Goal: Entertainment & Leisure: Consume media (video, audio)

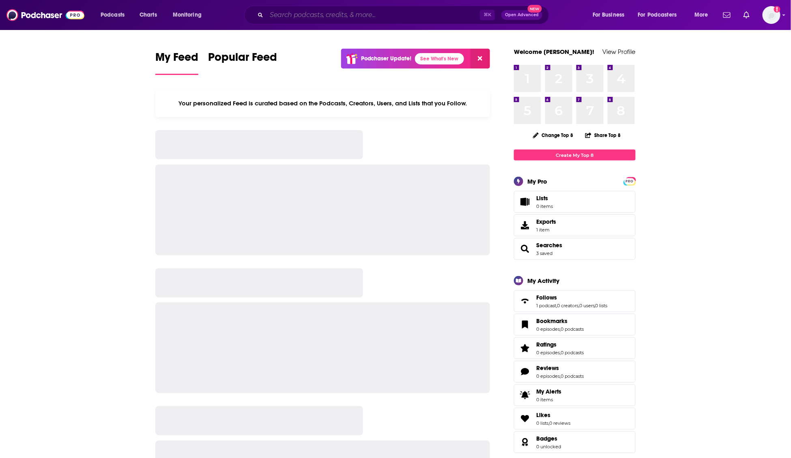
click at [421, 17] on input "Search podcasts, credits, & more..." at bounding box center [372, 15] width 213 height 13
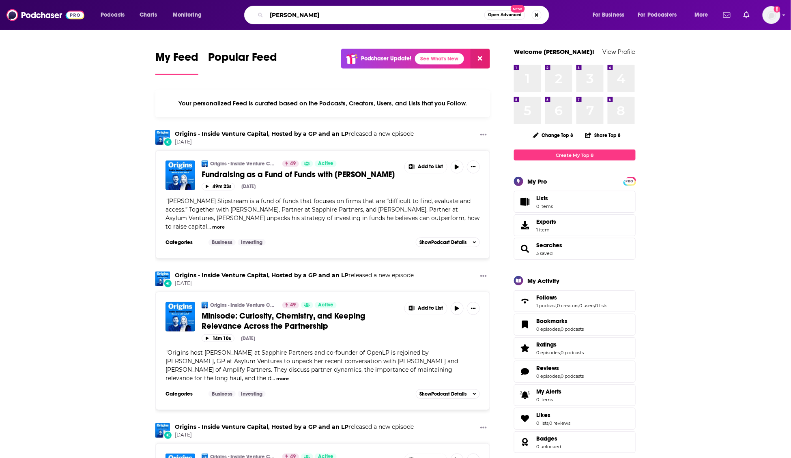
type input "[PERSON_NAME]"
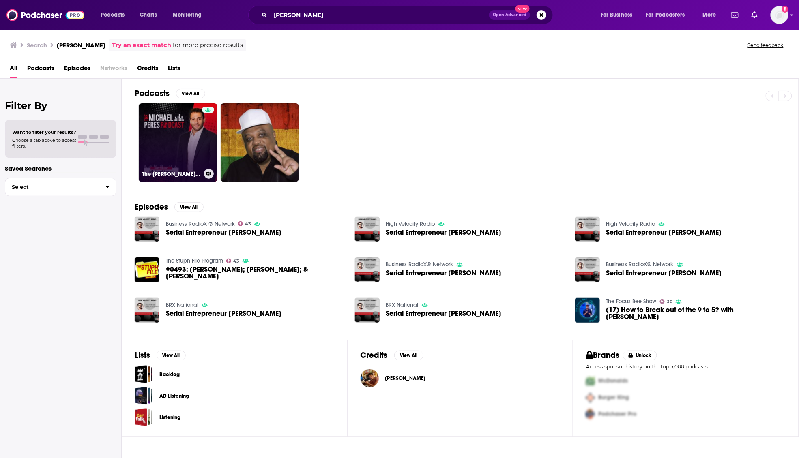
click at [173, 154] on link "The [PERSON_NAME] Podcast" at bounding box center [178, 142] width 79 height 79
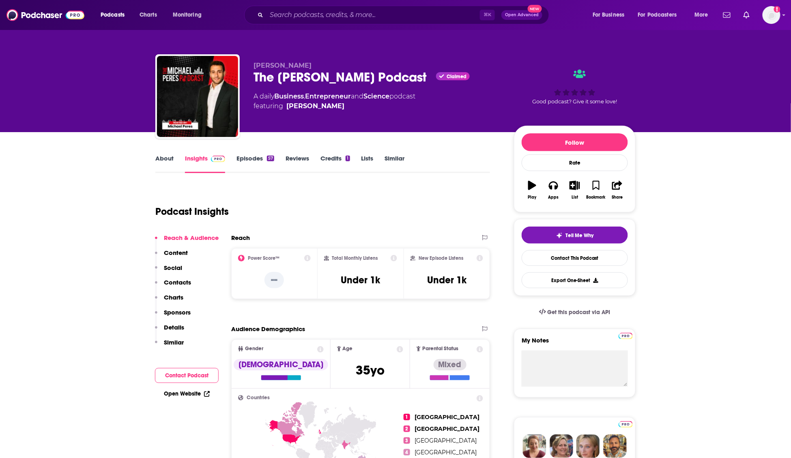
click at [172, 160] on link "About" at bounding box center [164, 163] width 18 height 19
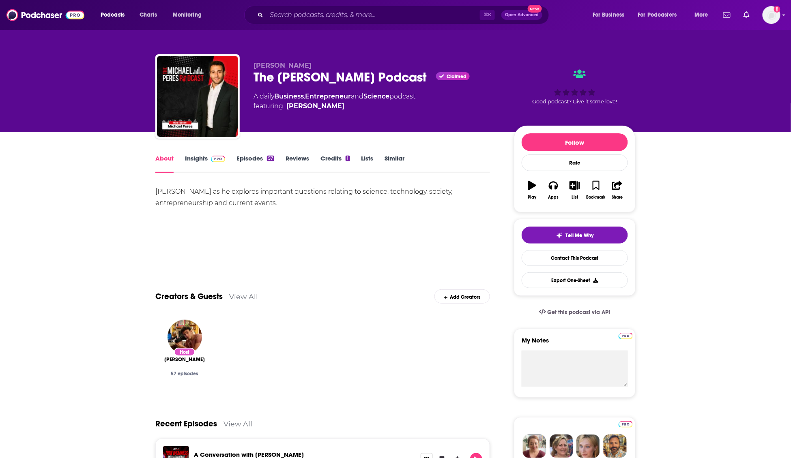
click at [248, 158] on link "Episodes 57" at bounding box center [255, 163] width 38 height 19
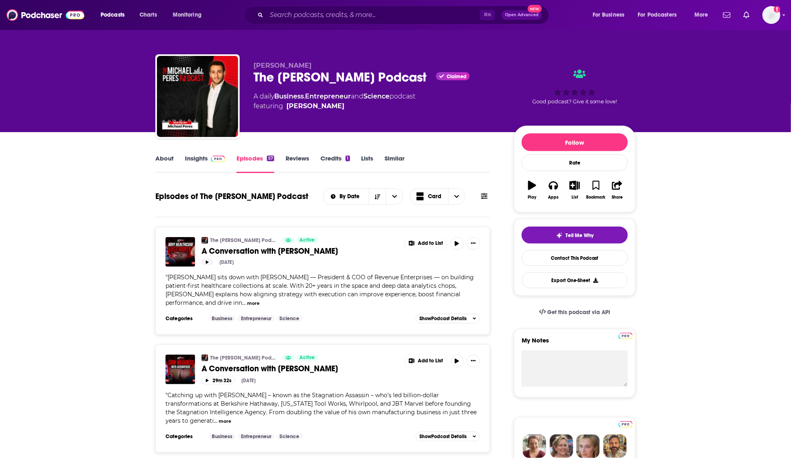
click at [208, 259] on button "button" at bounding box center [207, 261] width 11 height 5
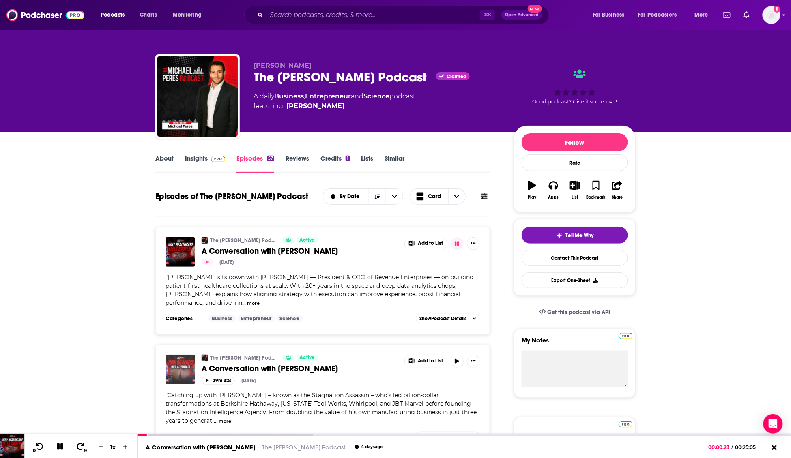
click at [191, 373] on img "A Conversation with Todd Hagopian" at bounding box center [180, 370] width 30 height 30
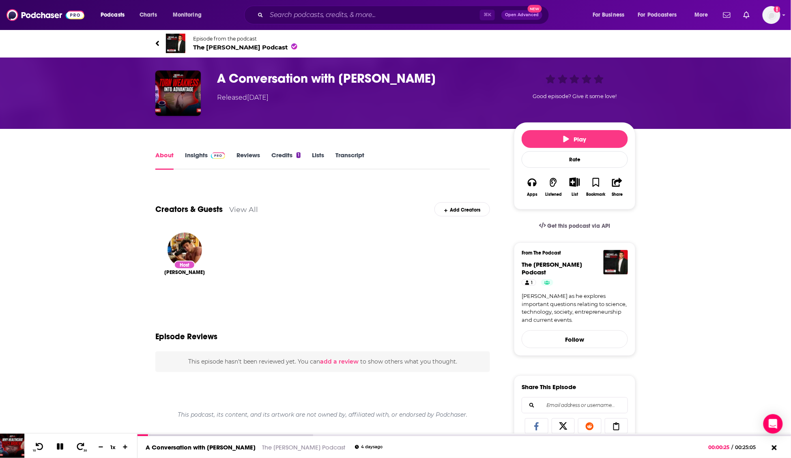
click at [157, 42] on icon at bounding box center [157, 43] width 3 height 5
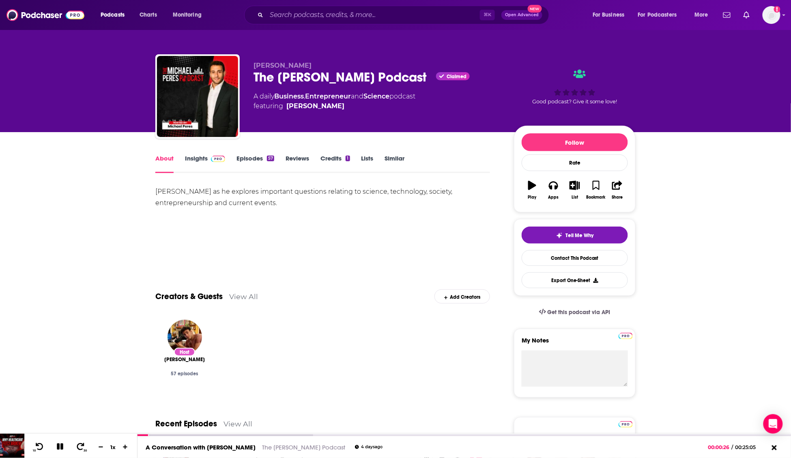
scroll to position [6, 0]
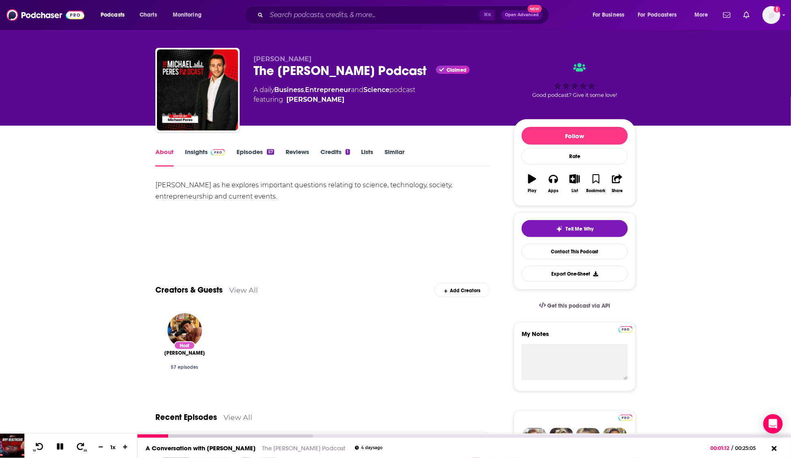
click at [57, 450] on icon at bounding box center [60, 446] width 9 height 7
